Goal: Information Seeking & Learning: Learn about a topic

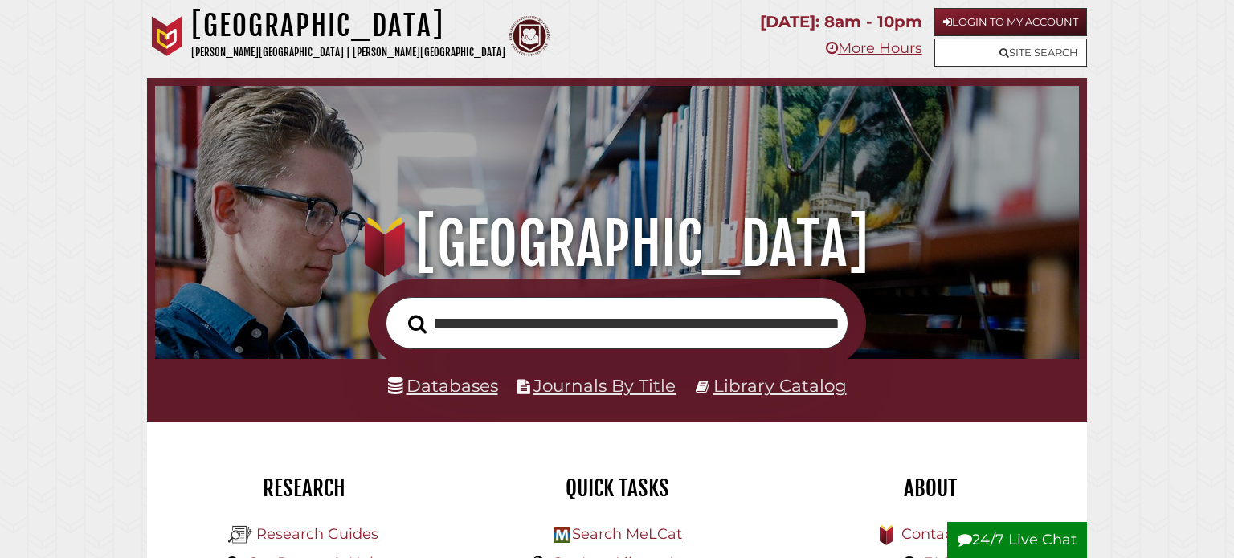
scroll to position [305, 916]
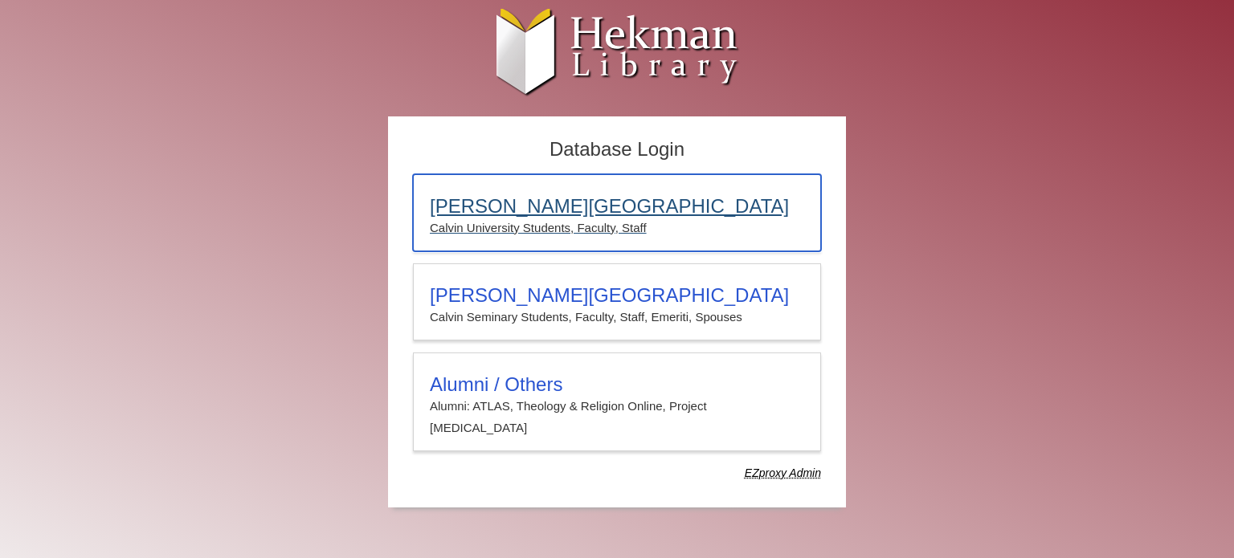
click at [726, 186] on div "Calvin University Calvin University Students, Faculty, Staff" at bounding box center [617, 212] width 408 height 77
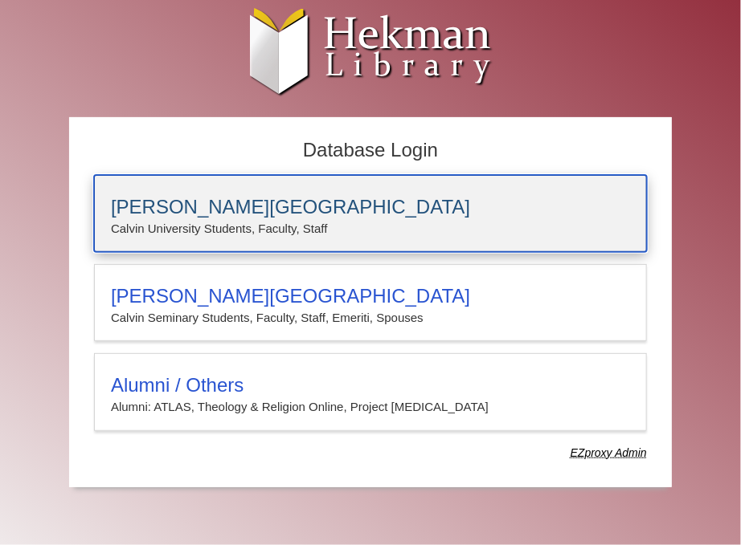
click at [243, 201] on h3 "[PERSON_NAME][GEOGRAPHIC_DATA]" at bounding box center [370, 207] width 519 height 22
